Goal: Information Seeking & Learning: Learn about a topic

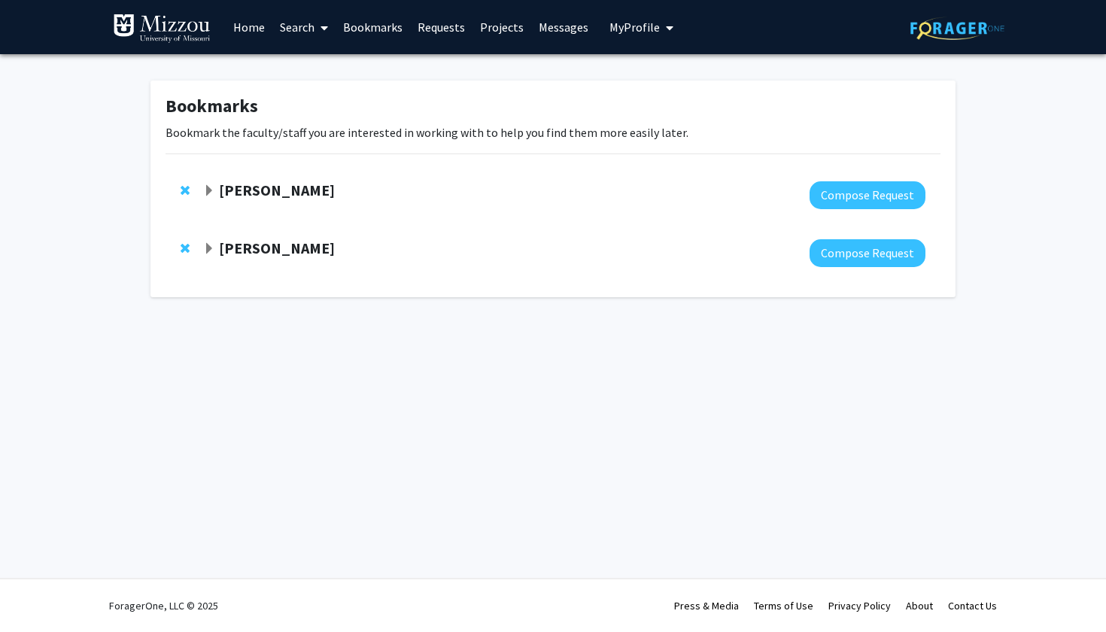
click at [328, 27] on icon at bounding box center [324, 28] width 8 height 12
click at [327, 70] on span "Faculty/Staff" at bounding box center [327, 69] width 111 height 30
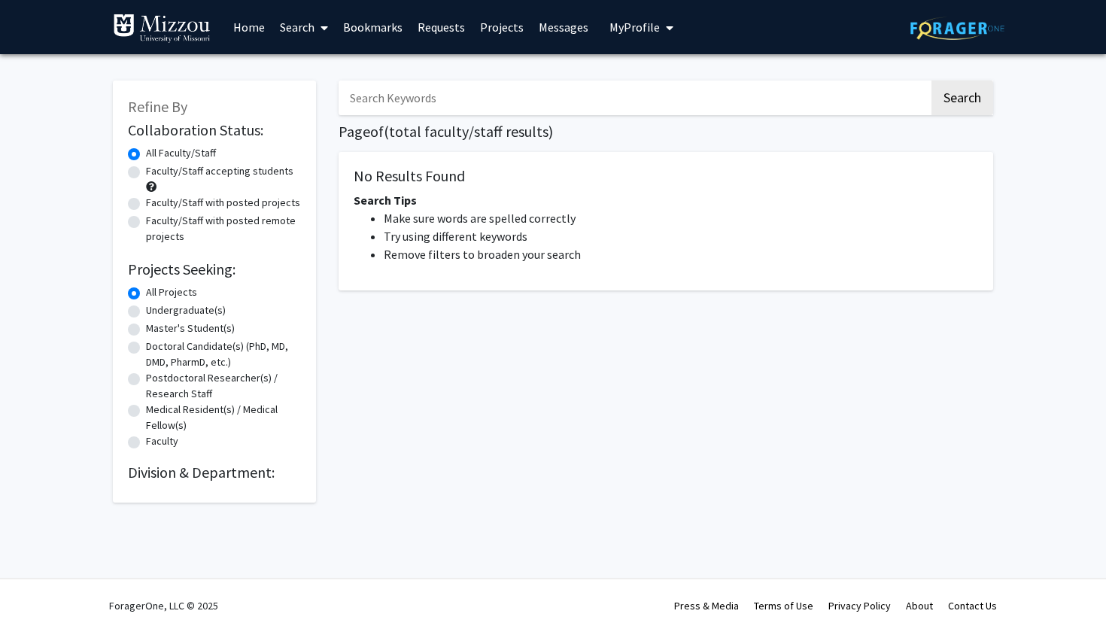
click at [372, 98] on input "Search Keywords" at bounding box center [633, 97] width 590 height 35
click at [961, 100] on button "Search" at bounding box center [962, 97] width 62 height 35
click at [951, 98] on button "Search" at bounding box center [962, 97] width 62 height 35
click at [464, 94] on input "genetics" at bounding box center [633, 97] width 590 height 35
type input "g"
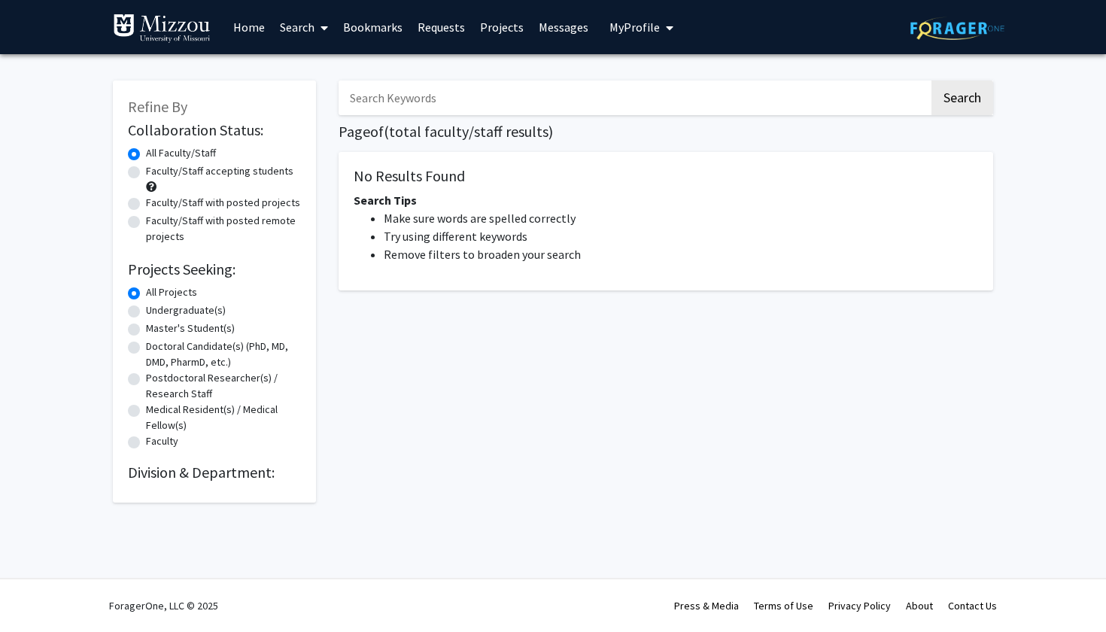
click at [235, 171] on label "Faculty/Staff accepting students" at bounding box center [219, 171] width 147 height 16
click at [156, 171] on input "Faculty/Staff accepting students" at bounding box center [151, 168] width 10 height 10
radio input "true"
click at [404, 113] on input "Search Keywords" at bounding box center [633, 97] width 590 height 35
type input "genetics"
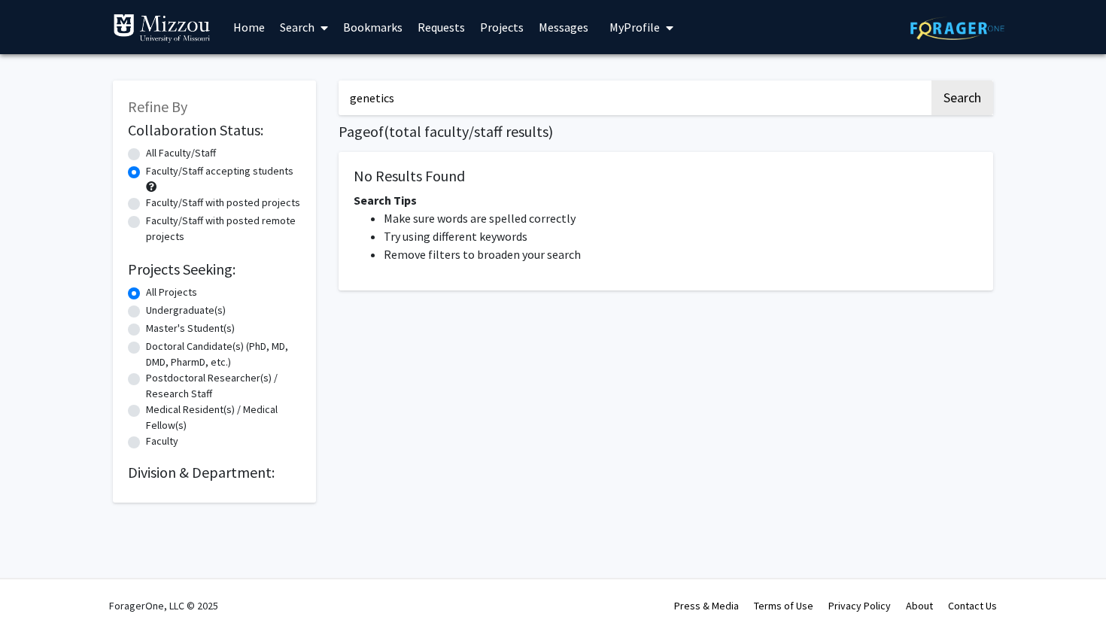
click at [961, 100] on button "Search" at bounding box center [962, 97] width 62 height 35
click at [975, 102] on button "Search" at bounding box center [962, 97] width 62 height 35
click at [487, 30] on link "Projects" at bounding box center [501, 27] width 59 height 53
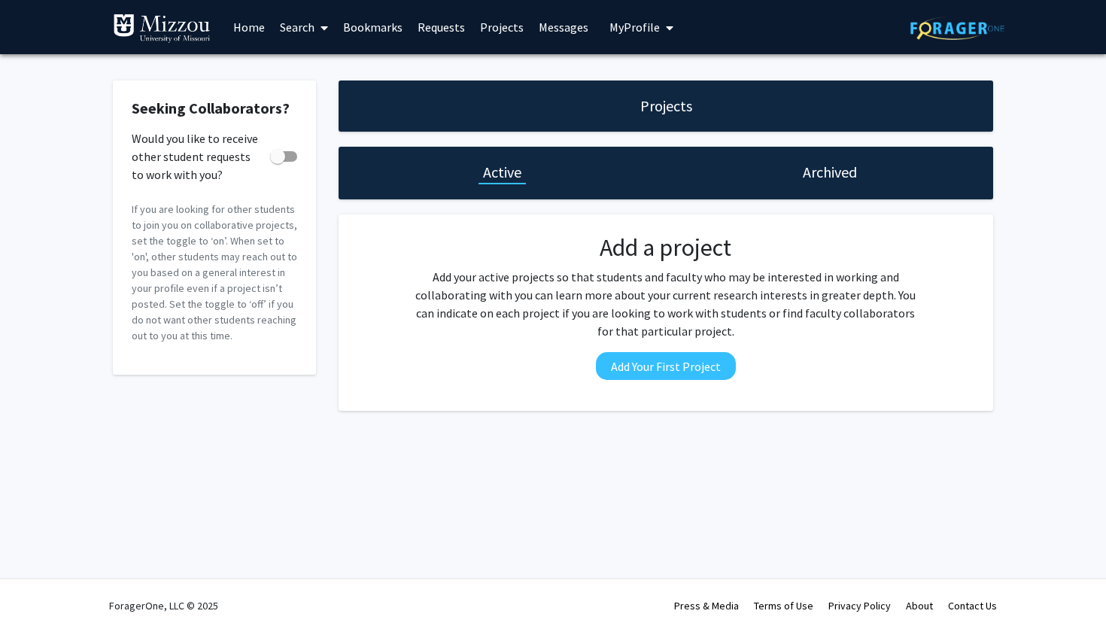
click at [548, 30] on link "Messages" at bounding box center [563, 27] width 65 height 53
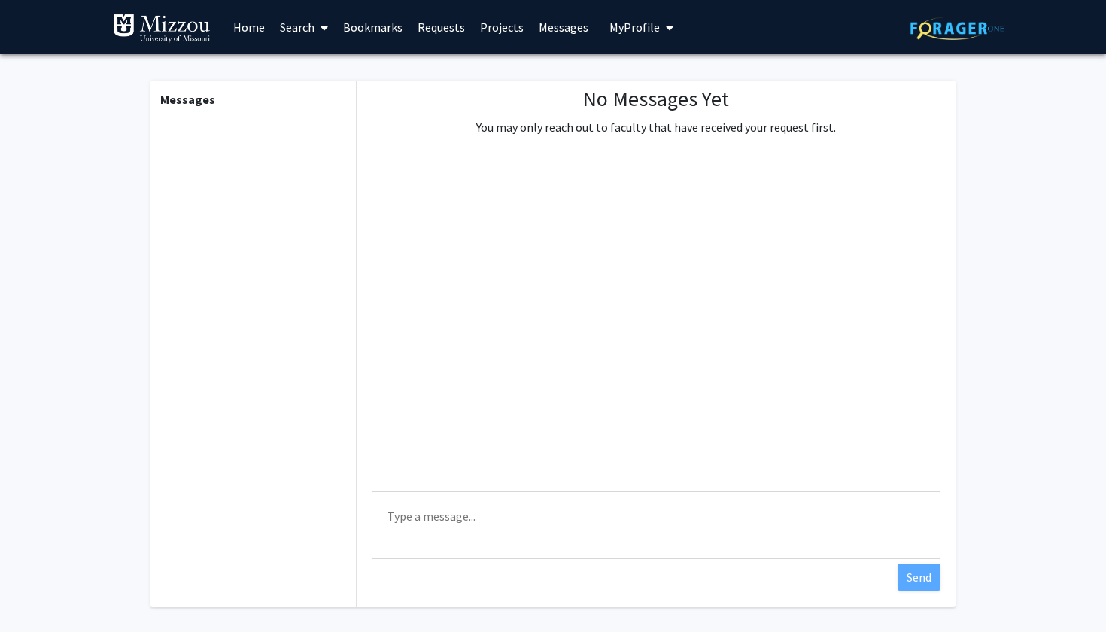
click at [623, 28] on span "My Profile" at bounding box center [634, 27] width 50 height 15
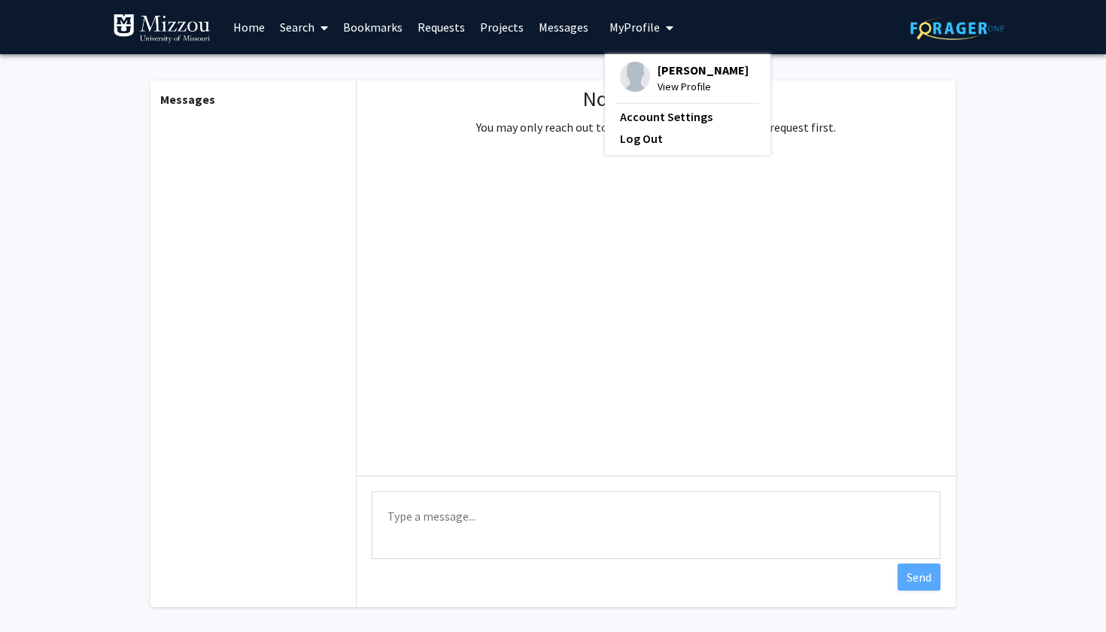
click at [385, 26] on link "Bookmarks" at bounding box center [372, 27] width 74 height 53
